Goal: Task Accomplishment & Management: Use online tool/utility

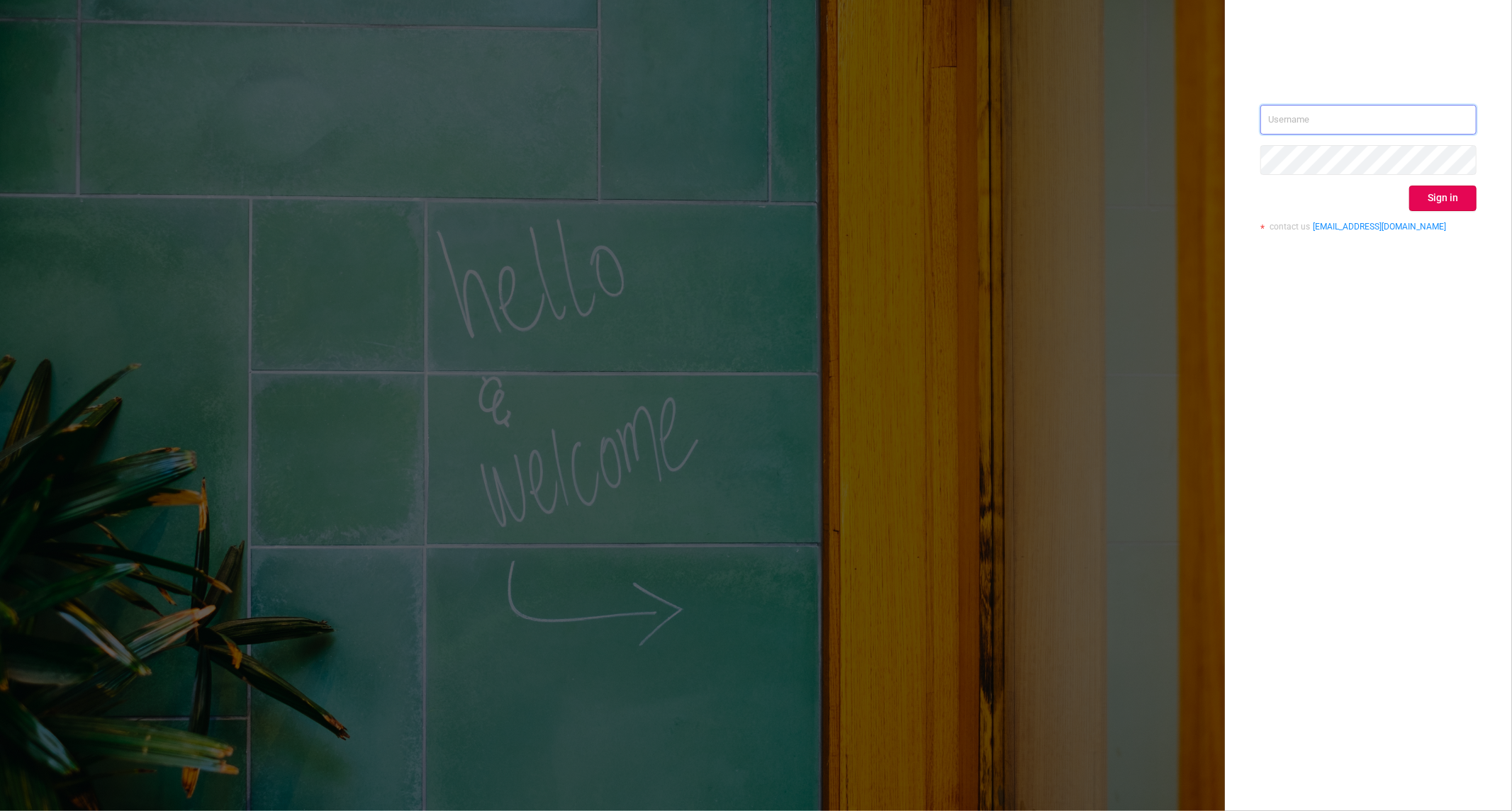
click at [1385, 131] on input "text" at bounding box center [1368, 119] width 216 height 30
type input "[PERSON_NAME][EMAIL_ADDRESS][DOMAIN_NAME]"
click at [1414, 207] on button "Sign in" at bounding box center [1442, 198] width 67 height 26
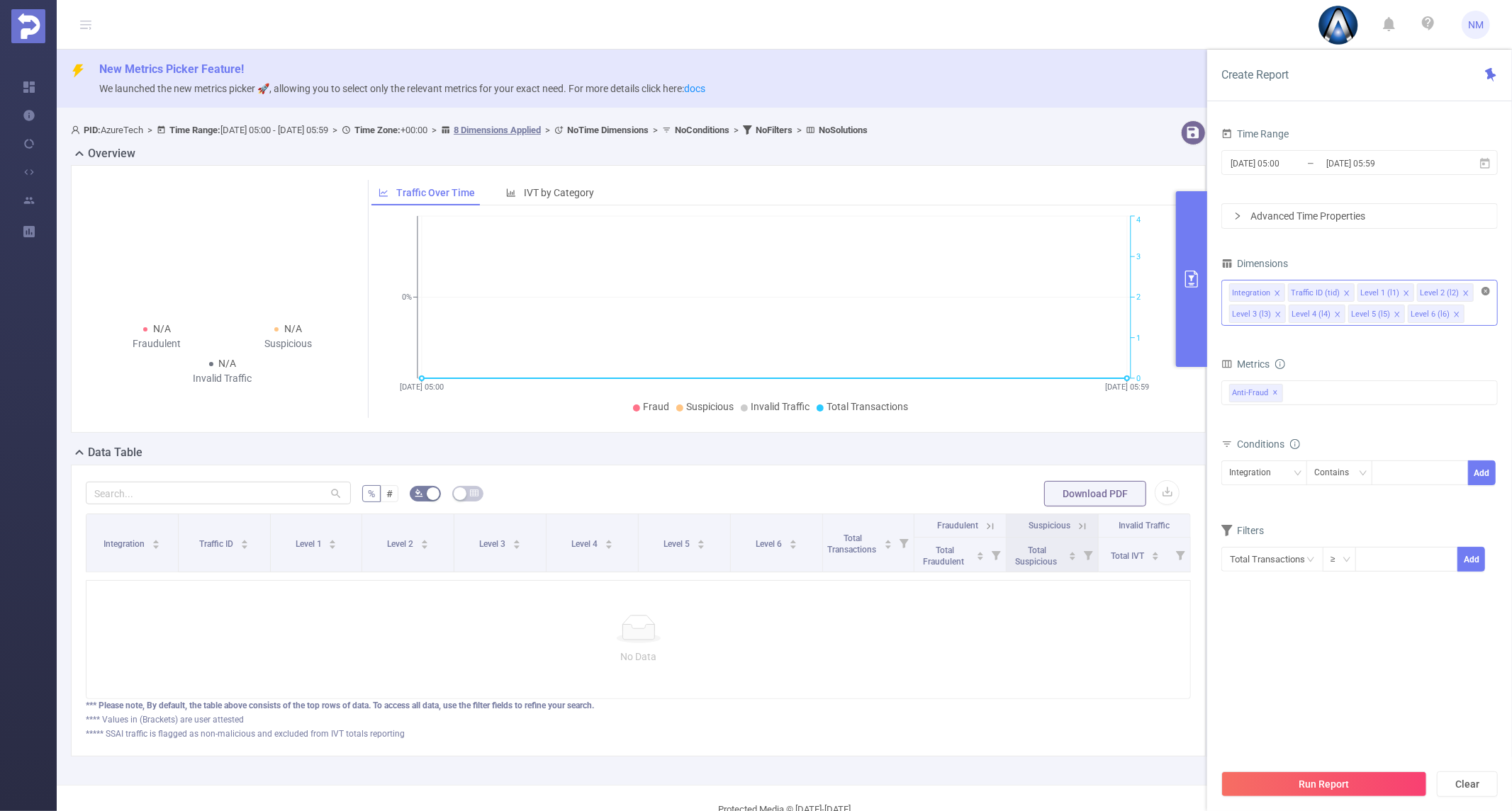
click at [1485, 292] on icon "icon: close-circle" at bounding box center [1486, 292] width 9 height 9
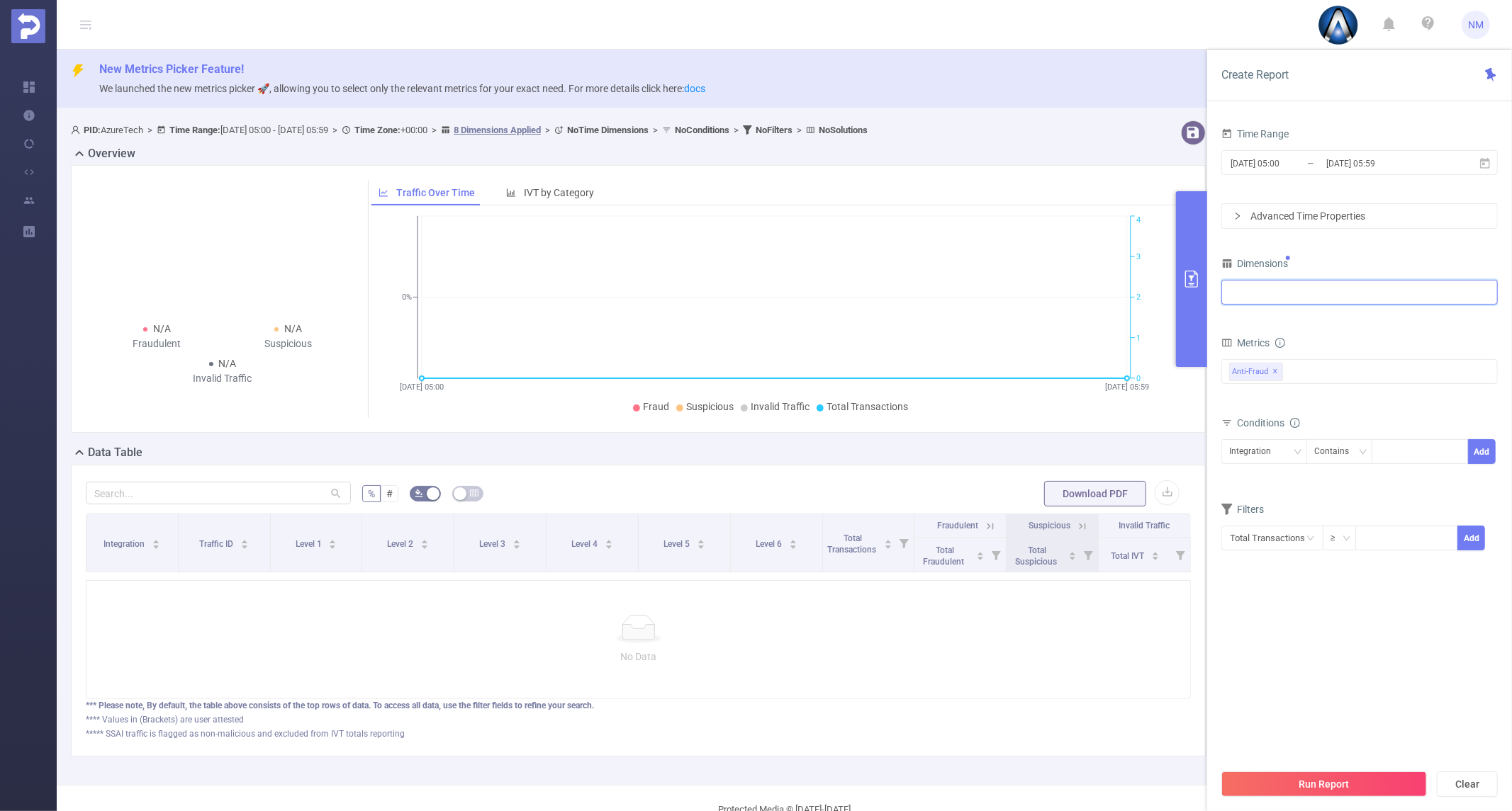
click at [1421, 300] on div at bounding box center [1359, 293] width 261 height 23
click at [1299, 359] on li "Level 1 (l1)" at bounding box center [1359, 367] width 275 height 22
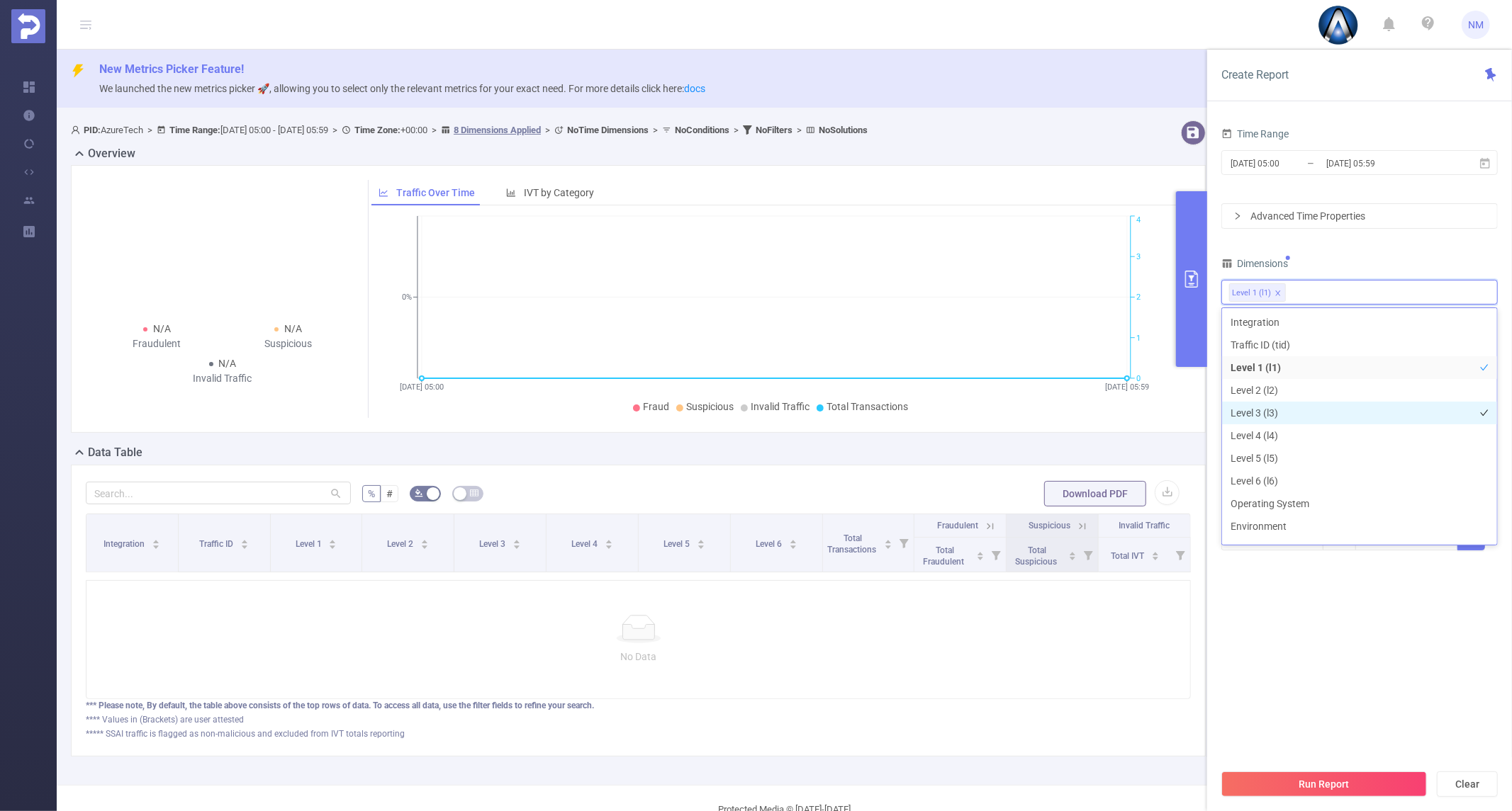
click at [1291, 407] on li "Level 3 (l3)" at bounding box center [1359, 413] width 275 height 22
click at [1308, 659] on section "Time Range [DATE] 05:00 _ [DATE] 05:59 Advanced Time Properties Dimensions Leve…" at bounding box center [1359, 443] width 277 height 638
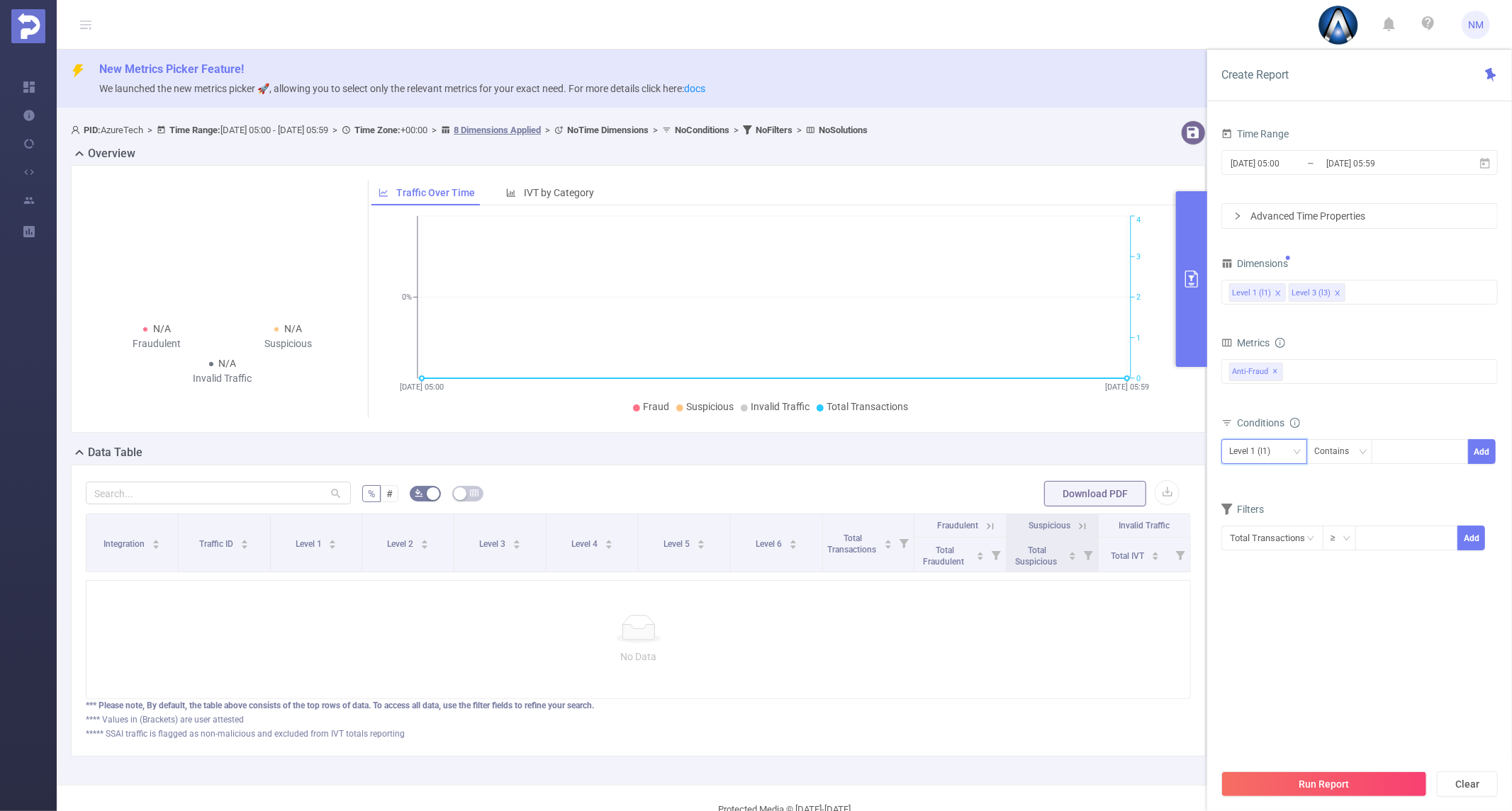
click at [1281, 440] on div "Level 1 (l1)" at bounding box center [1264, 452] width 86 height 25
click at [1265, 495] on li "Level 3 (l3)" at bounding box center [1264, 503] width 86 height 22
click at [1423, 457] on div at bounding box center [1420, 452] width 81 height 23
paste input "com.kyy.tubevideosB"
type input "com.kyy.tubevideosB"
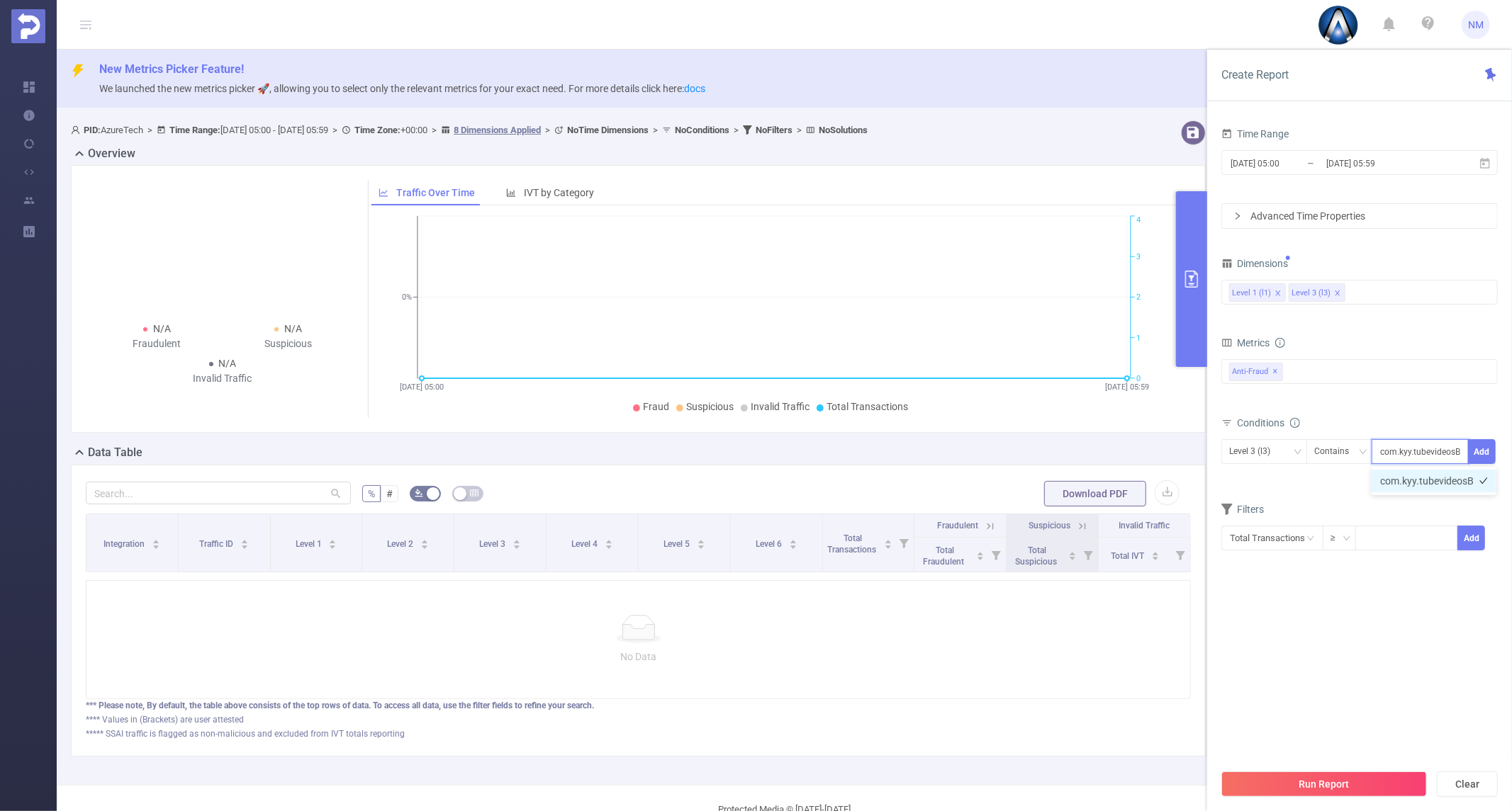
click at [1442, 485] on li "com.kyy.tubevideosB" at bounding box center [1433, 481] width 124 height 22
click at [1487, 449] on button "Add" at bounding box center [1482, 452] width 28 height 25
click at [1390, 171] on input "[DATE] 05:59" at bounding box center [1382, 163] width 115 height 19
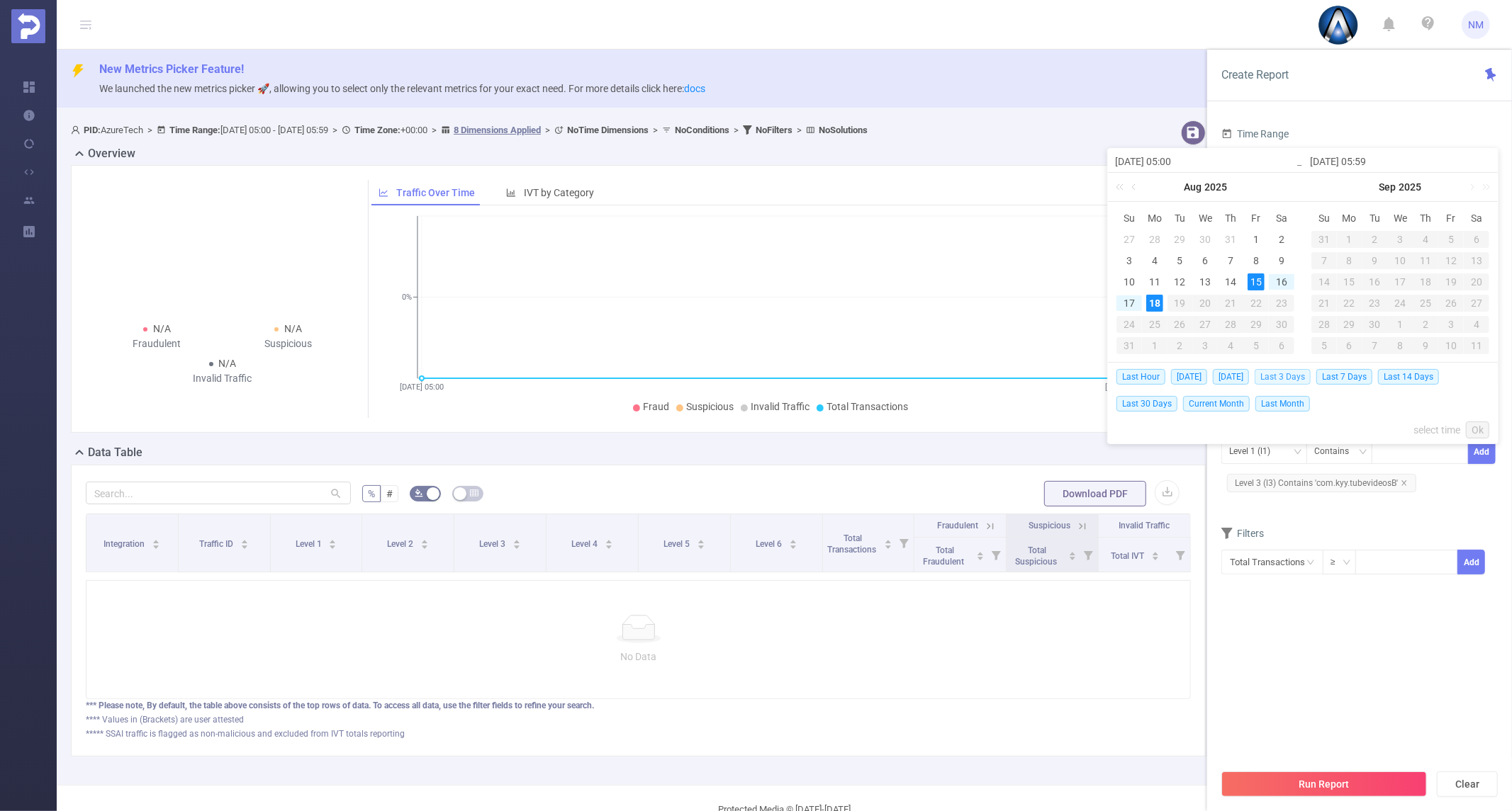
click at [1299, 380] on span "Last 3 Days" at bounding box center [1282, 376] width 56 height 15
type input "[DATE] 00:00"
type input "[DATE] 23:59"
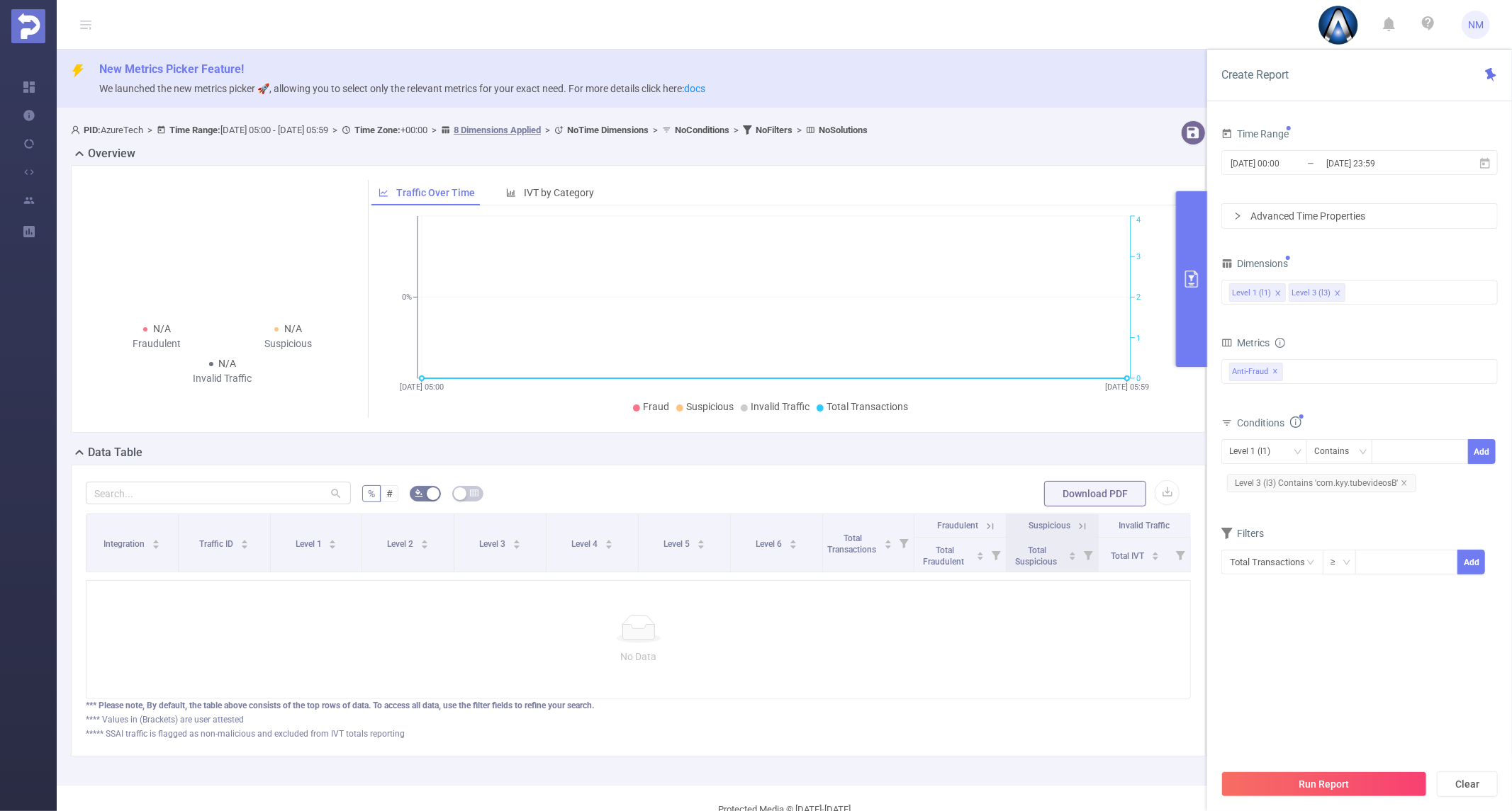
click at [1312, 769] on div "Run Report Clear" at bounding box center [1359, 784] width 304 height 54
click at [1309, 777] on button "Run Report" at bounding box center [1324, 784] width 206 height 26
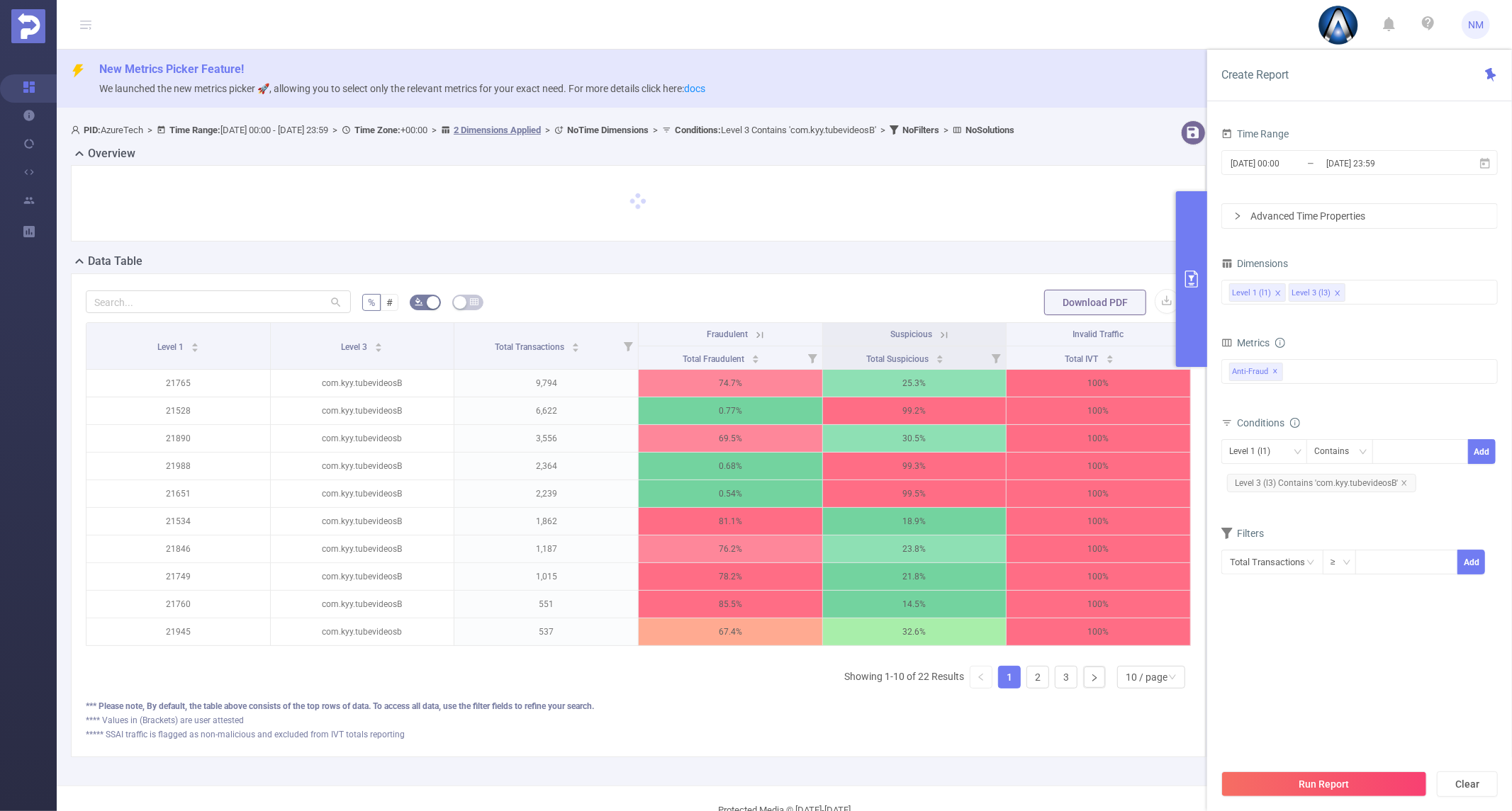
click at [237, 693] on div "Level 1 Level 3 Total Transactions Fraudulent Suspicious Invalid Traffic Total …" at bounding box center [638, 511] width 1105 height 378
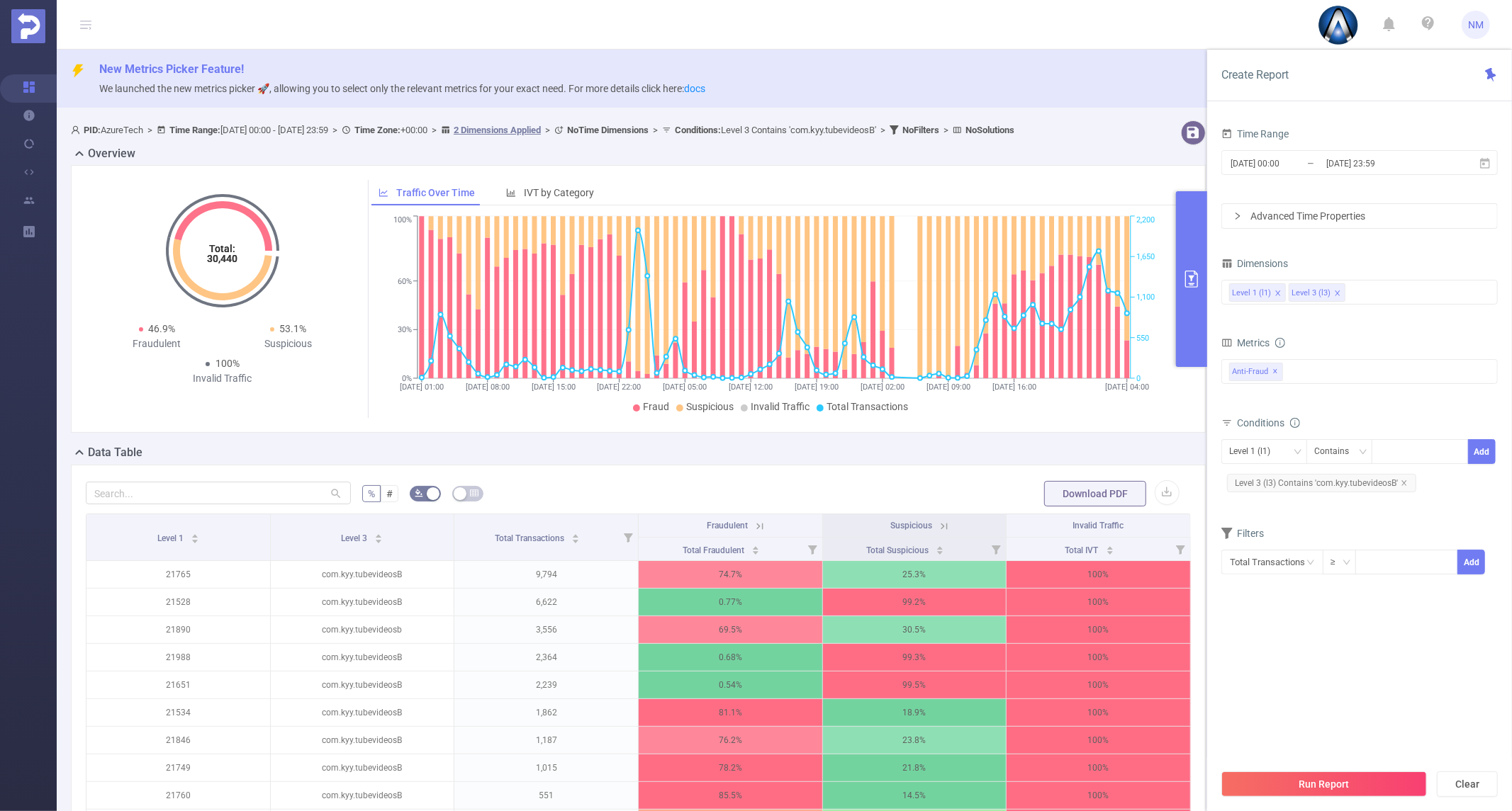
click at [648, 465] on div "Data Table" at bounding box center [644, 454] width 1146 height 20
